Goal: Check status: Check status

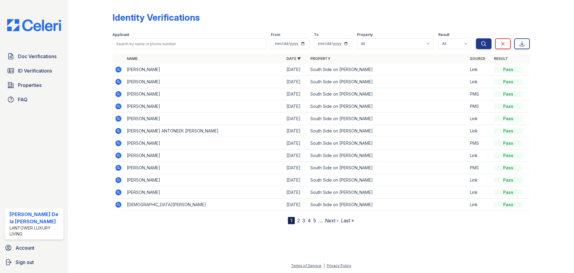
click at [36, 56] on span "Doc Verifications" at bounding box center [37, 56] width 39 height 7
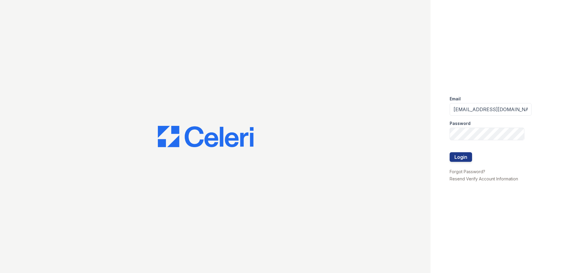
click at [461, 157] on button "Login" at bounding box center [461, 157] width 22 height 10
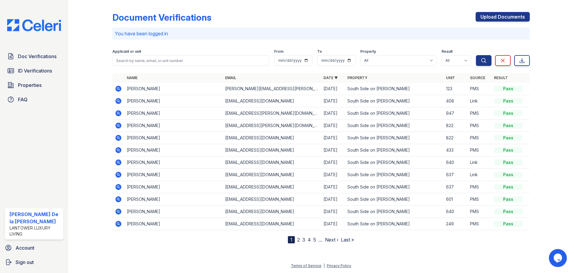
click at [118, 88] on icon at bounding box center [117, 87] width 1 height 1
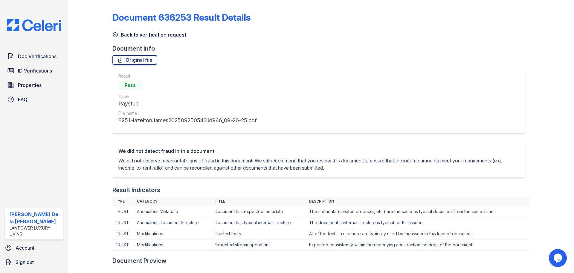
click at [24, 71] on span "ID Verifications" at bounding box center [35, 70] width 34 height 7
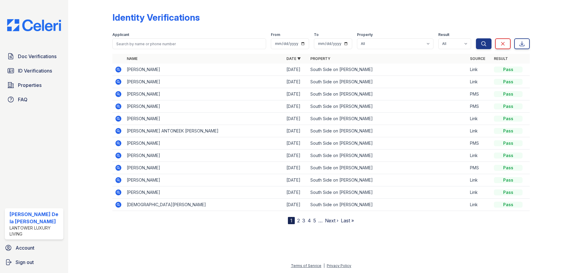
click at [22, 84] on span "Properties" at bounding box center [30, 84] width 24 height 7
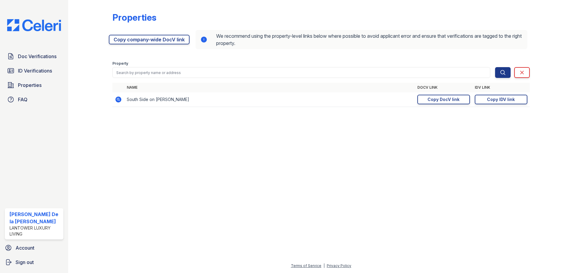
click at [495, 100] on div "Copy IDV link" at bounding box center [501, 99] width 28 height 6
click at [36, 24] on img at bounding box center [33, 25] width 63 height 12
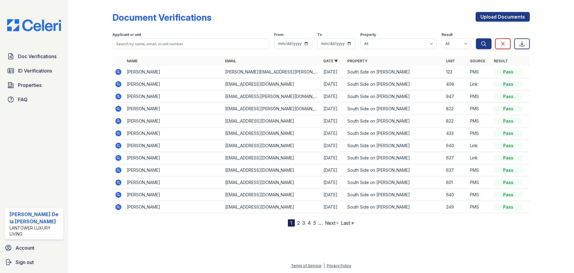
click at [33, 71] on span "ID Verifications" at bounding box center [35, 70] width 34 height 7
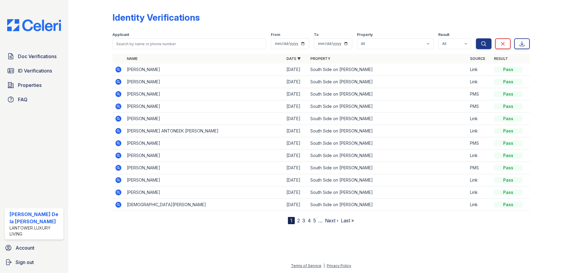
click at [30, 70] on span "ID Verifications" at bounding box center [35, 70] width 34 height 7
click at [43, 56] on span "Doc Verifications" at bounding box center [37, 56] width 39 height 7
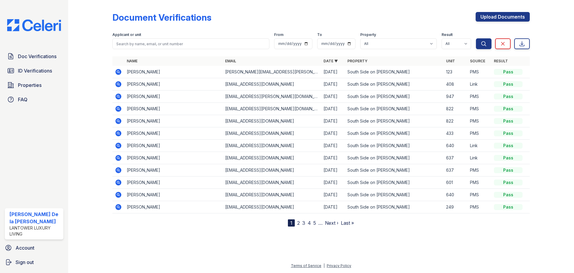
click at [29, 71] on span "ID Verifications" at bounding box center [35, 70] width 34 height 7
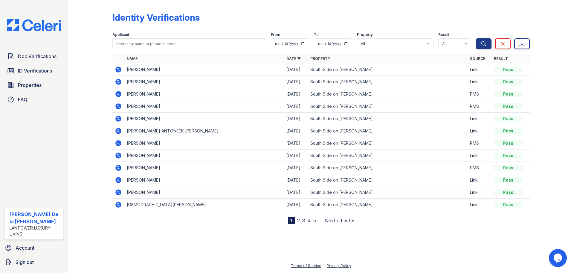
click at [33, 70] on span "ID Verifications" at bounding box center [35, 70] width 34 height 7
click at [41, 54] on span "Doc Verifications" at bounding box center [37, 56] width 39 height 7
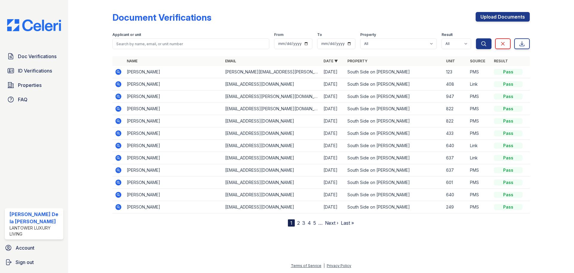
click at [38, 71] on span "ID Verifications" at bounding box center [35, 70] width 34 height 7
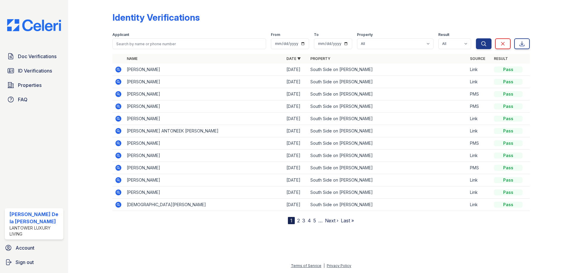
click at [36, 28] on img at bounding box center [33, 25] width 63 height 12
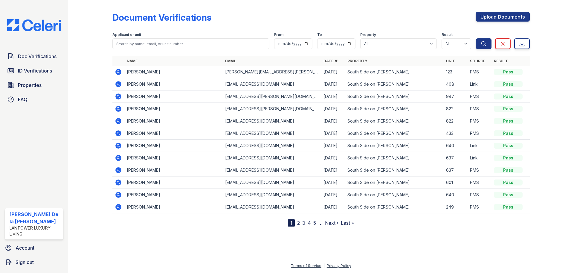
click at [31, 71] on span "ID Verifications" at bounding box center [35, 70] width 34 height 7
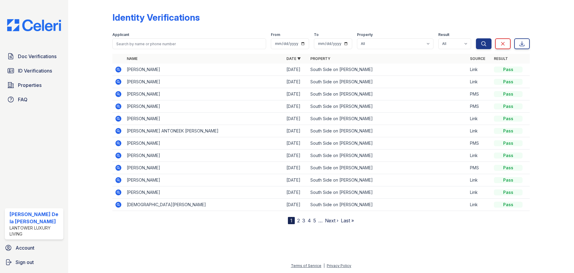
click at [37, 30] on img at bounding box center [33, 25] width 63 height 12
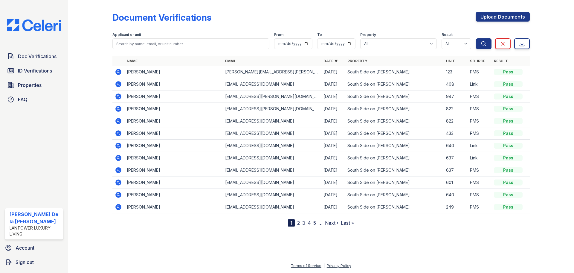
click at [33, 71] on span "ID Verifications" at bounding box center [35, 70] width 34 height 7
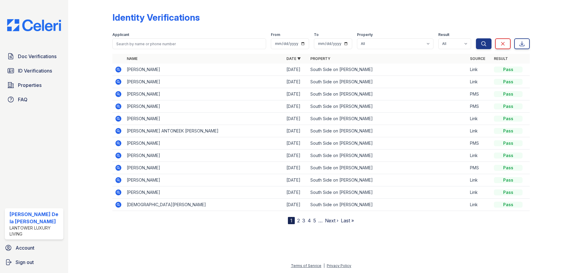
click at [39, 71] on span "ID Verifications" at bounding box center [35, 70] width 34 height 7
click at [21, 70] on span "ID Verifications" at bounding box center [35, 70] width 34 height 7
click at [36, 57] on span "Doc Verifications" at bounding box center [37, 56] width 39 height 7
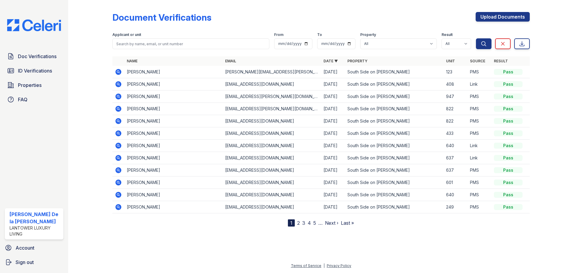
click at [34, 71] on span "ID Verifications" at bounding box center [35, 70] width 34 height 7
